Goal: Task Accomplishment & Management: Complete application form

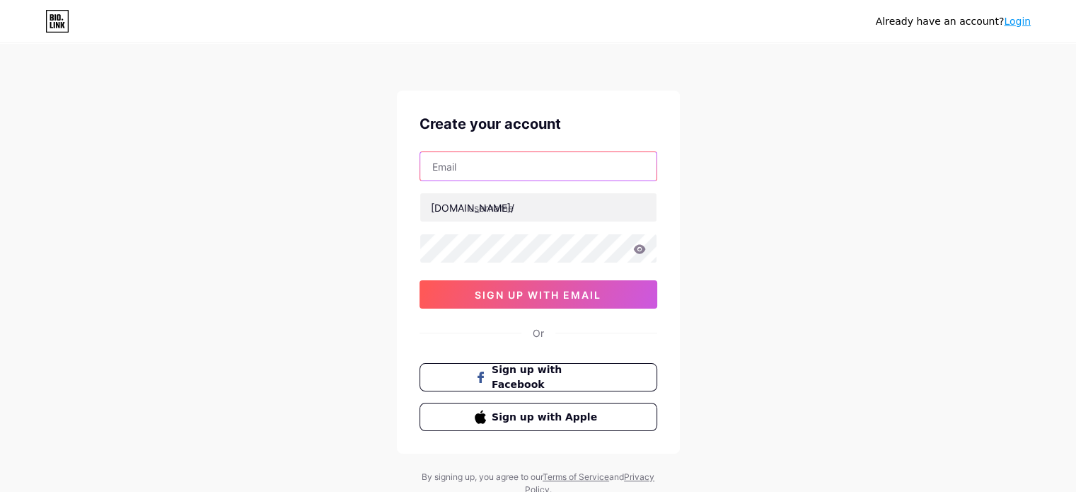
click at [480, 170] on input "text" at bounding box center [538, 166] width 236 height 28
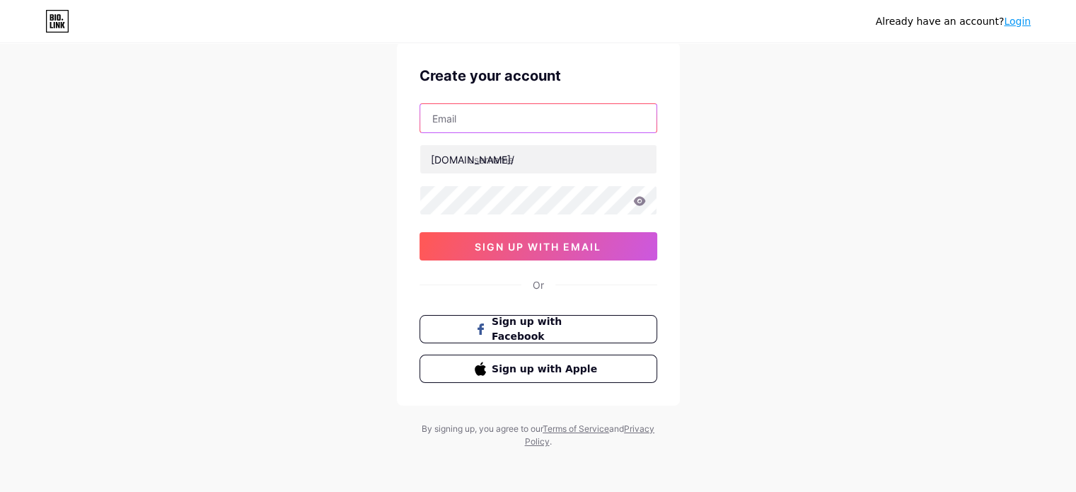
click at [504, 115] on input "text" at bounding box center [538, 118] width 236 height 28
type input "[EMAIL_ADDRESS][DOMAIN_NAME]"
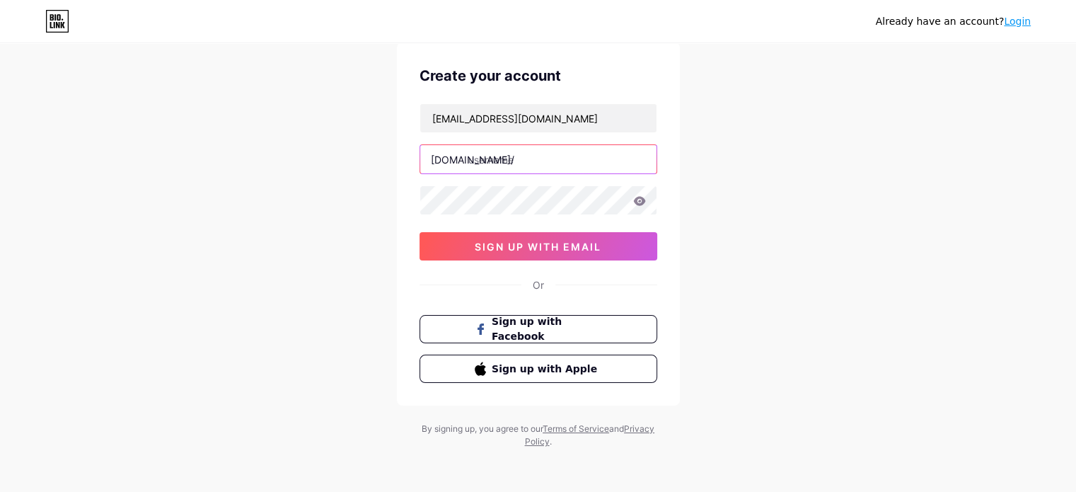
click at [543, 158] on input "text" at bounding box center [538, 159] width 236 height 28
type input "nitu111"
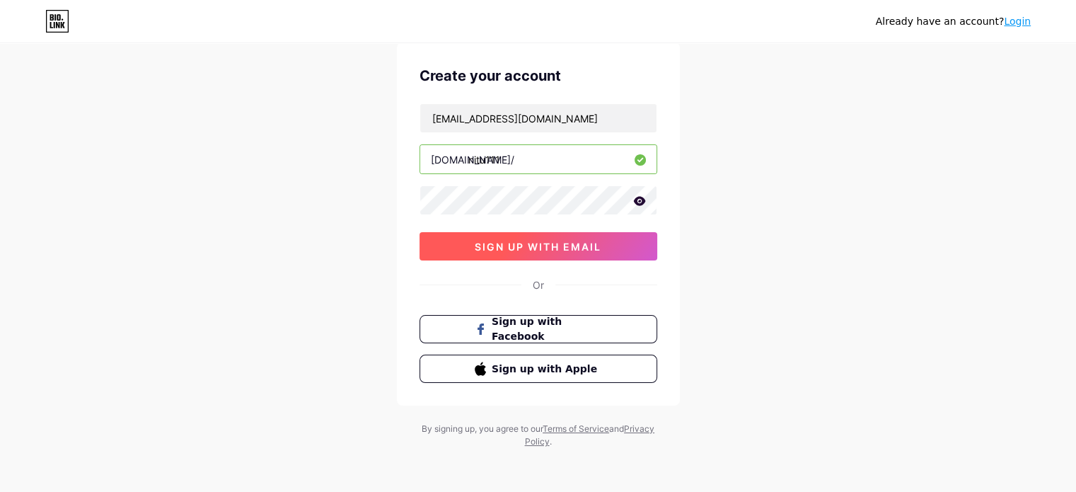
click at [533, 253] on button "sign up with email" at bounding box center [539, 246] width 238 height 28
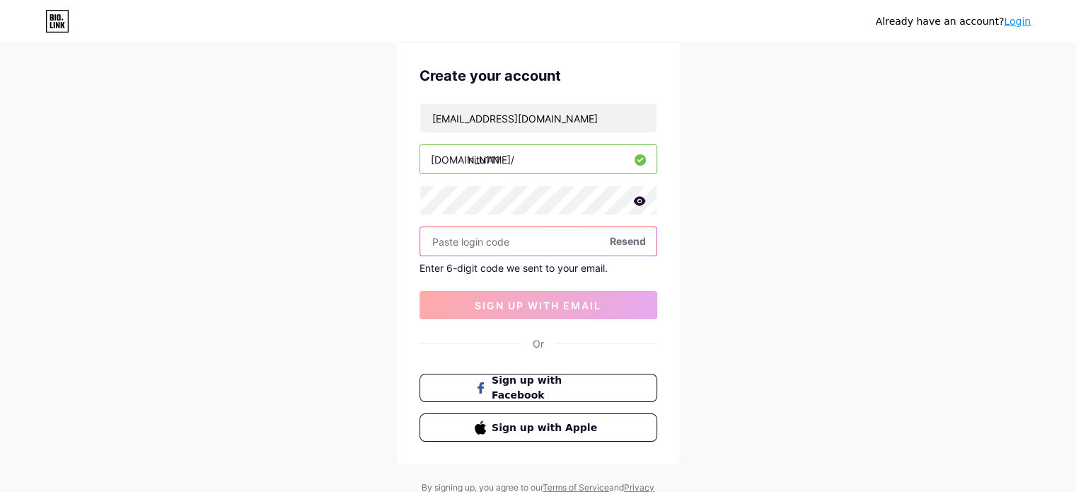
paste input "885756"
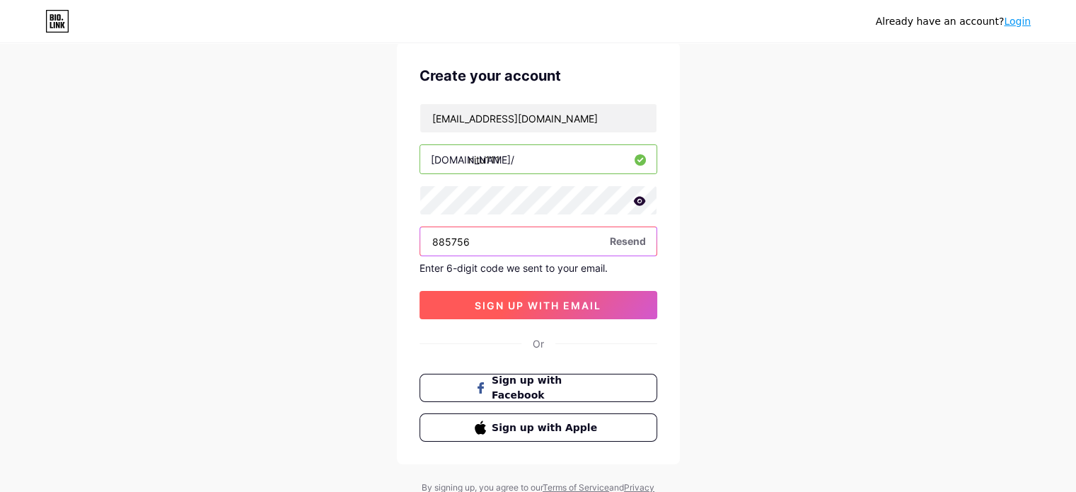
type input "885756"
click at [553, 311] on button "sign up with email" at bounding box center [539, 305] width 238 height 28
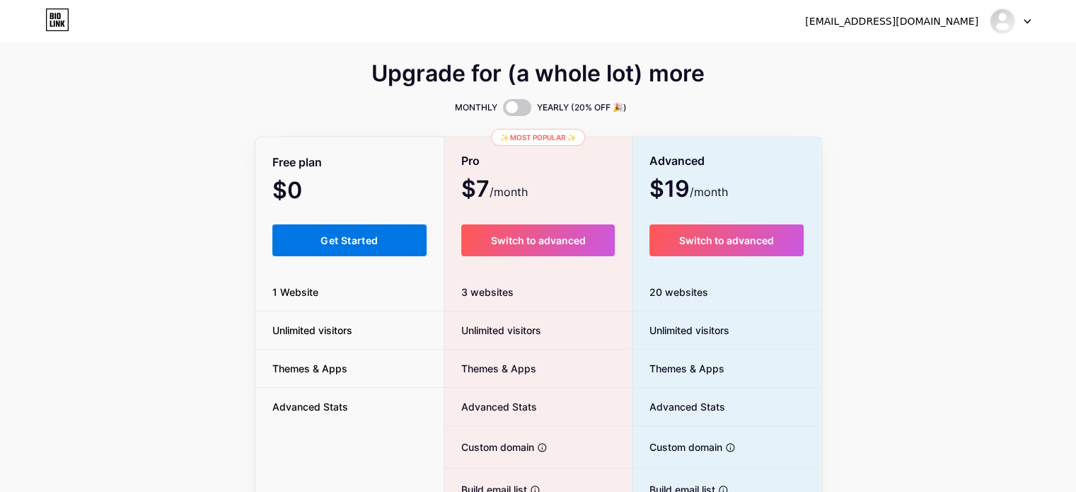
click at [348, 234] on span "Get Started" at bounding box center [348, 240] width 57 height 12
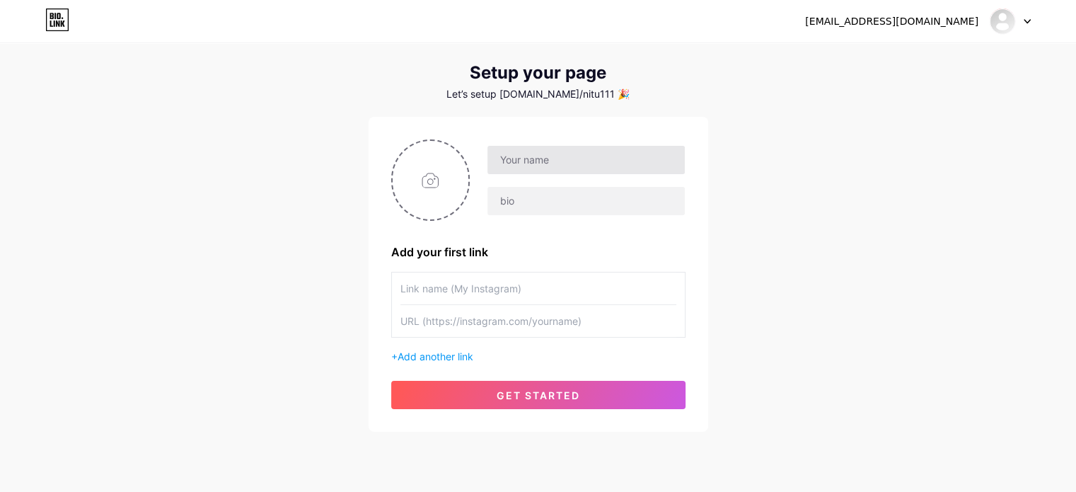
scroll to position [27, 0]
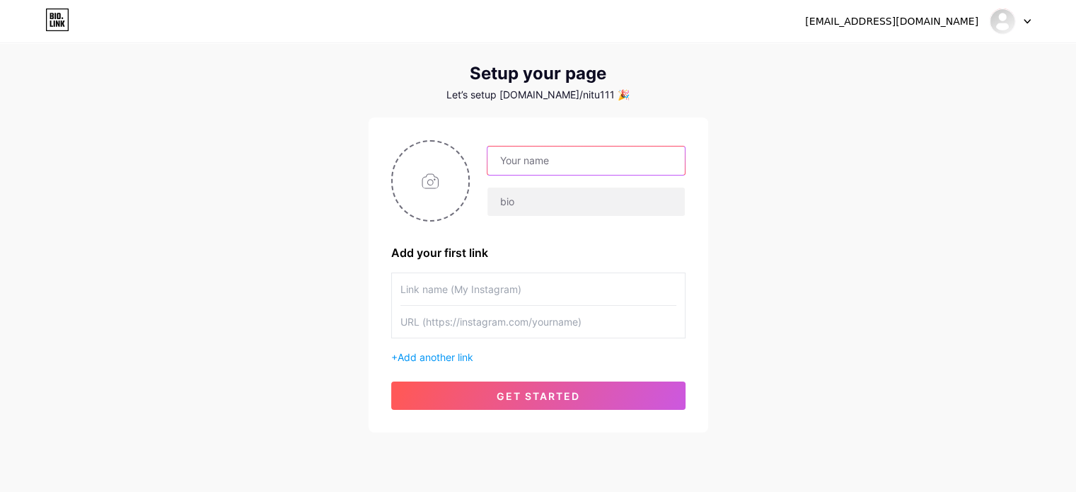
click at [535, 157] on input "text" at bounding box center [585, 160] width 197 height 28
type input "[PERSON_NAME]"
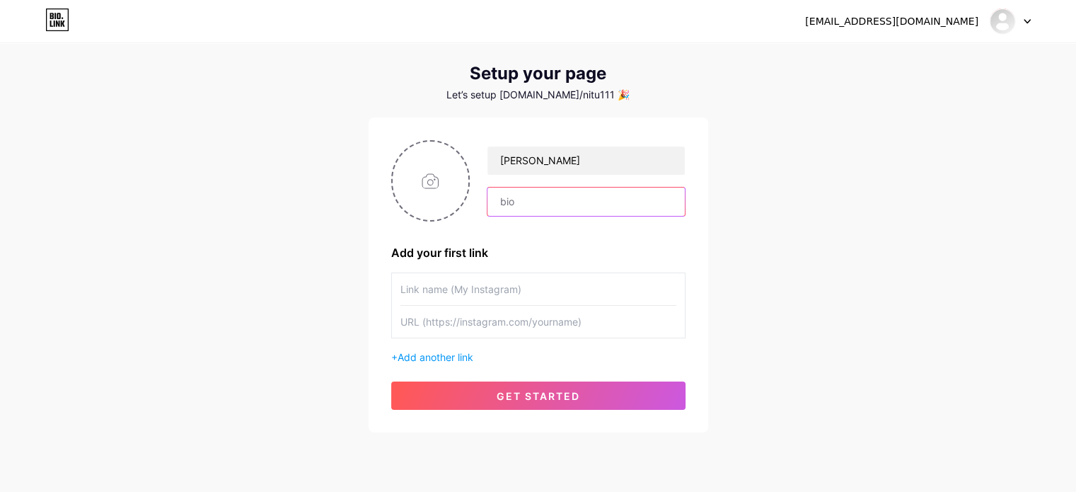
click at [504, 195] on input "text" at bounding box center [585, 201] width 197 height 28
click at [469, 288] on input "text" at bounding box center [538, 289] width 276 height 32
paste input "Field Sales Outsourcing and Field Marketing Agency [GEOGRAPHIC_DATA]"
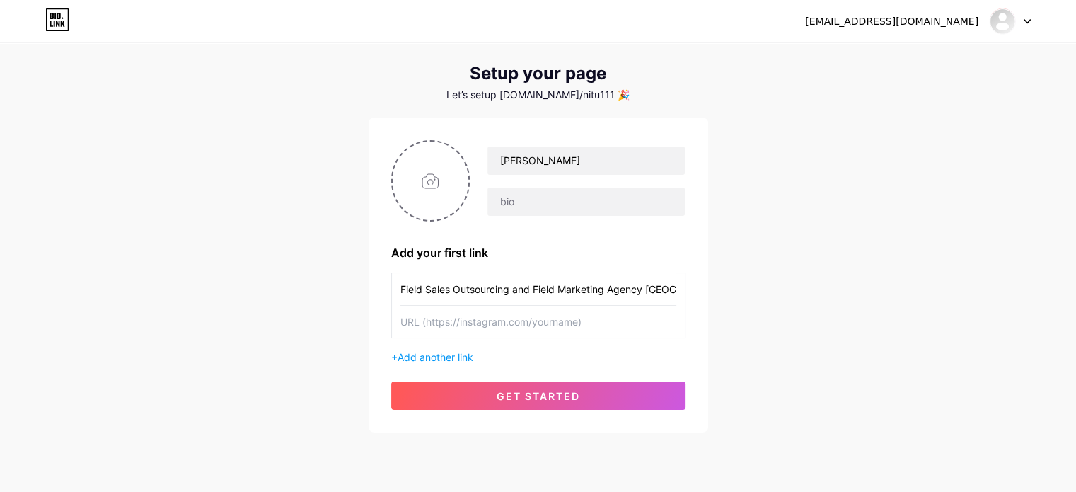
scroll to position [0, 17]
type input "Field Sales Outsourcing and Field Marketing Agency [GEOGRAPHIC_DATA]"
click at [502, 325] on input "text" at bounding box center [538, 322] width 276 height 32
paste input "[URL][DOMAIN_NAME]"
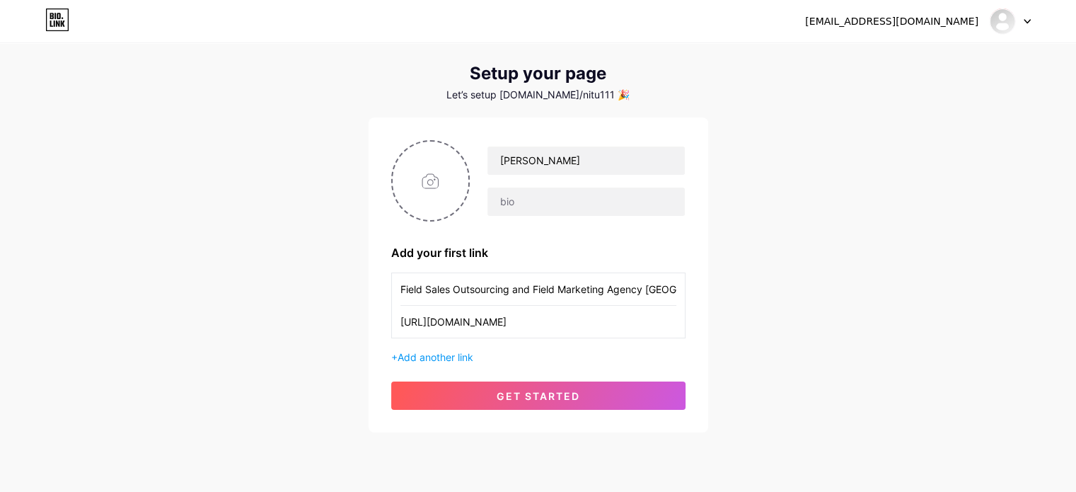
scroll to position [0, 211]
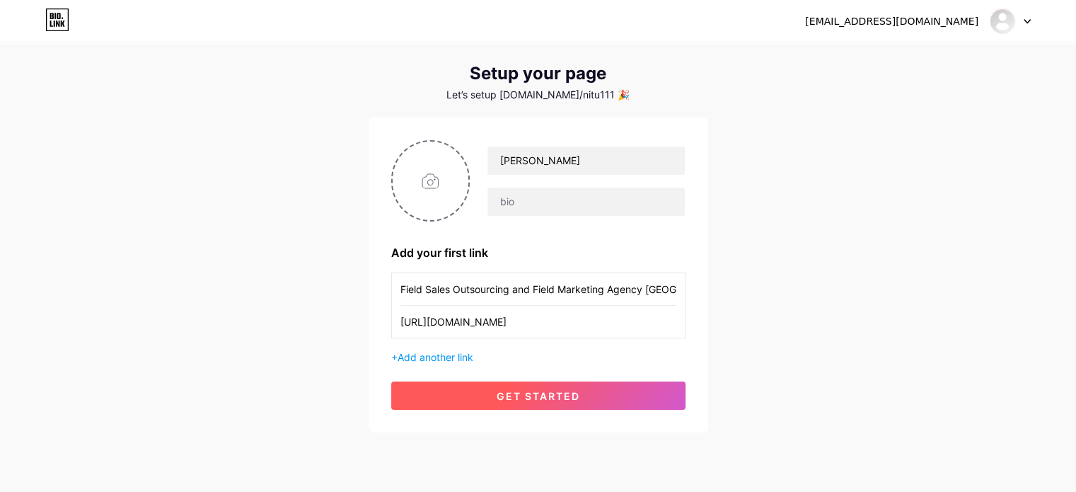
type input "[URL][DOMAIN_NAME]"
click at [523, 396] on span "get started" at bounding box center [538, 396] width 83 height 12
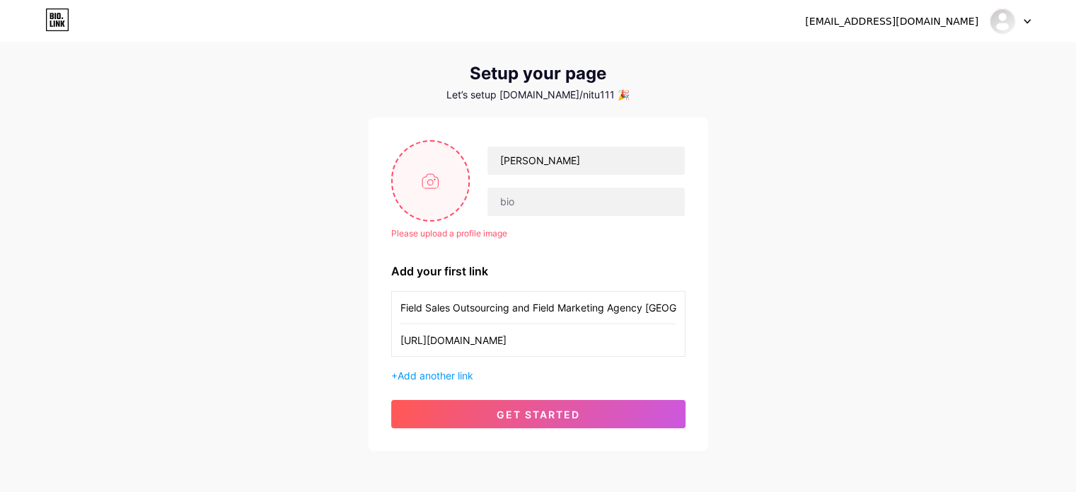
click at [447, 189] on input "file" at bounding box center [431, 180] width 76 height 79
type input "C:\fakepath\cropped-1FULCRUMLOGO1-WE-WALK1.png"
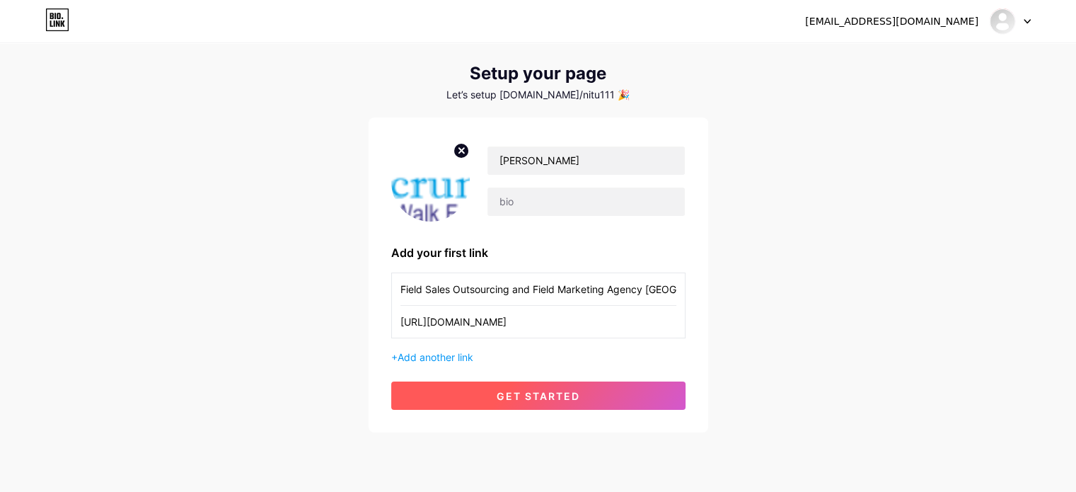
click at [556, 396] on span "get started" at bounding box center [538, 396] width 83 height 12
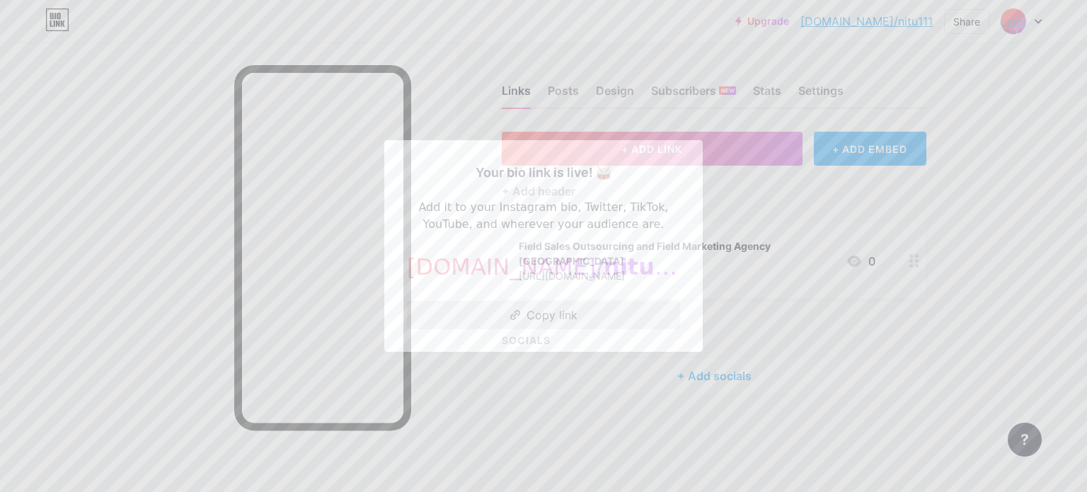
click at [568, 317] on button "Copy link" at bounding box center [543, 315] width 273 height 28
